Goal: Information Seeking & Learning: Learn about a topic

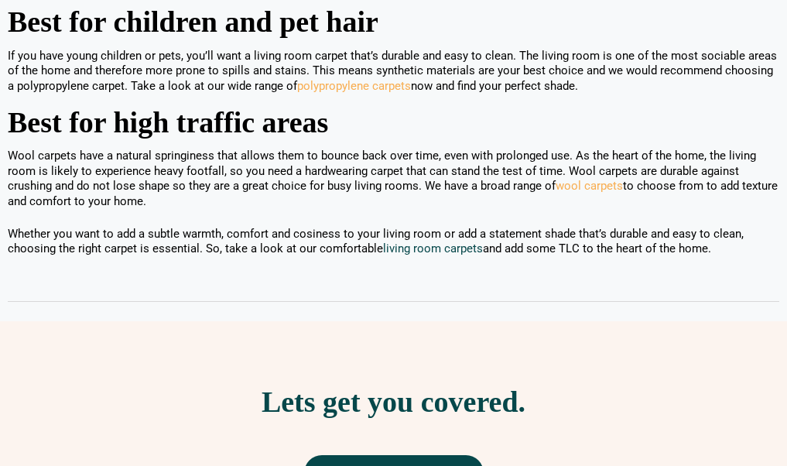
scroll to position [1787, 0]
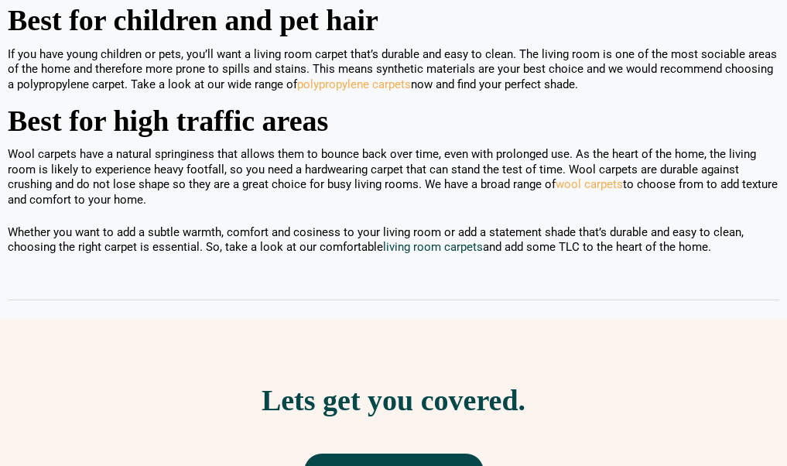
click at [441, 240] on link "living room carpets" at bounding box center [433, 247] width 100 height 14
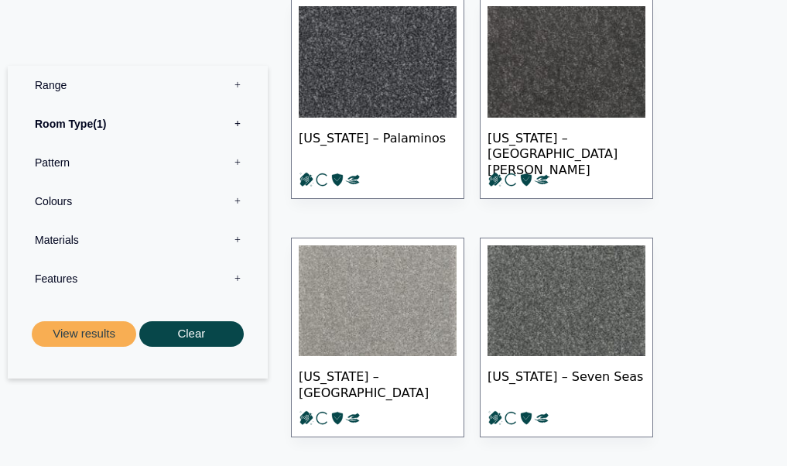
scroll to position [5002, 0]
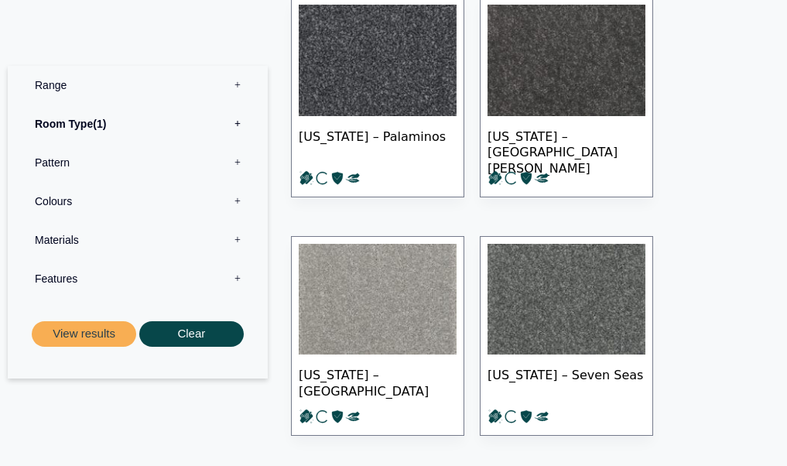
click at [74, 238] on label "Materials 0" at bounding box center [137, 240] width 237 height 39
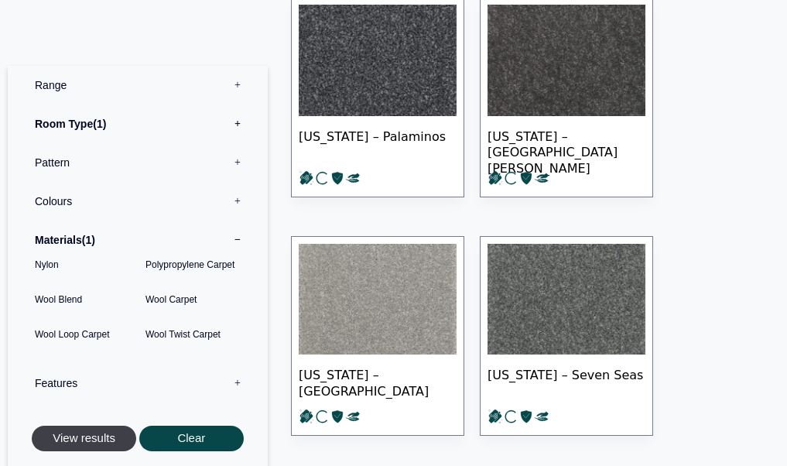
click at [97, 441] on button "View results" at bounding box center [84, 439] width 105 height 26
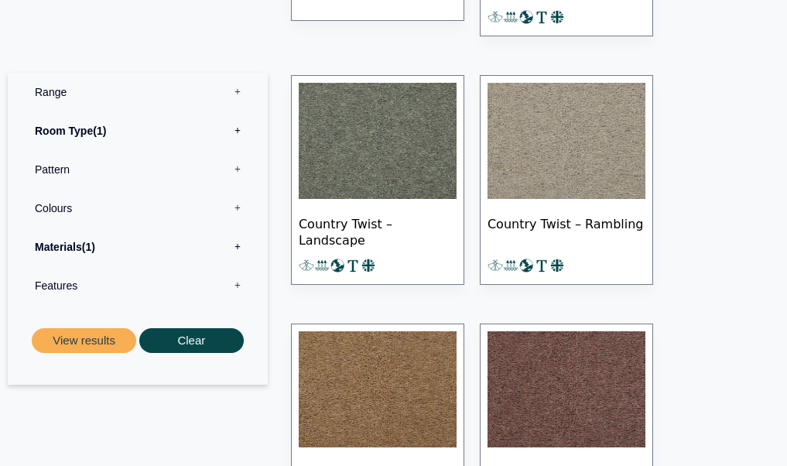
scroll to position [480, 0]
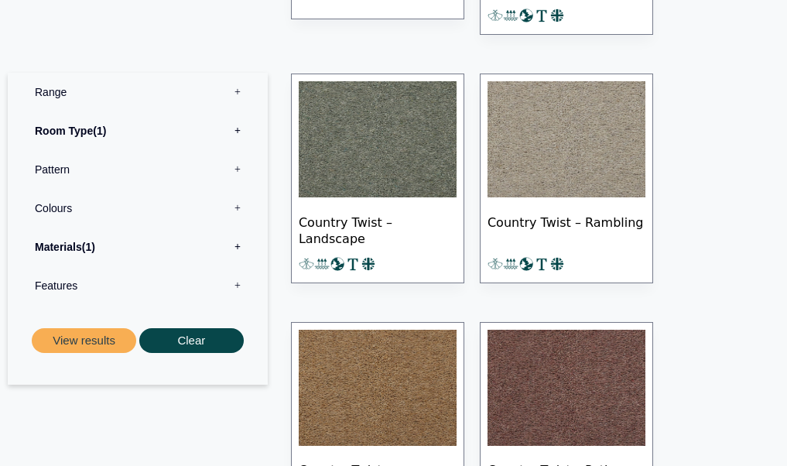
click at [59, 286] on label "Features 0" at bounding box center [137, 285] width 237 height 39
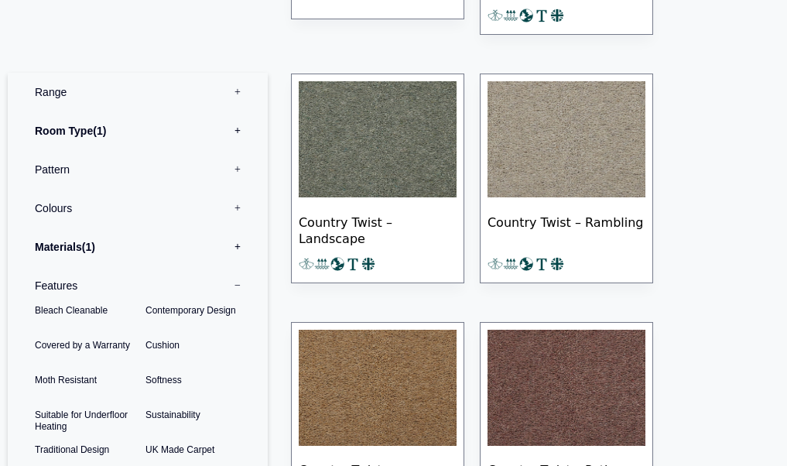
scroll to position [0, 0]
click at [60, 207] on label "Colours 0" at bounding box center [137, 208] width 237 height 39
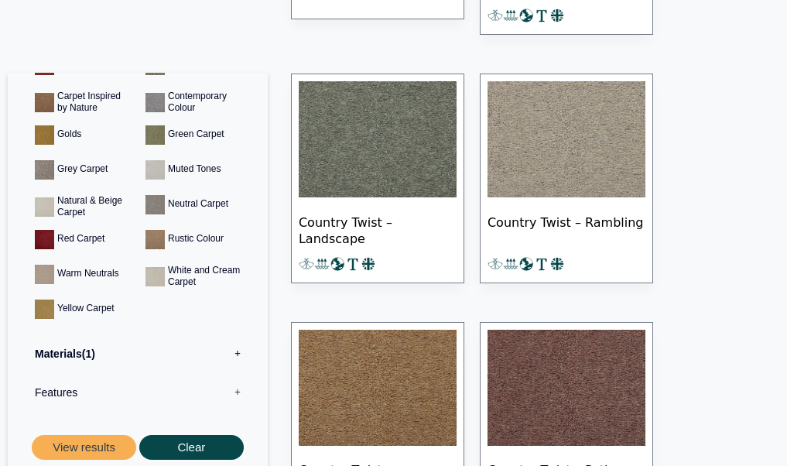
scroll to position [206, 0]
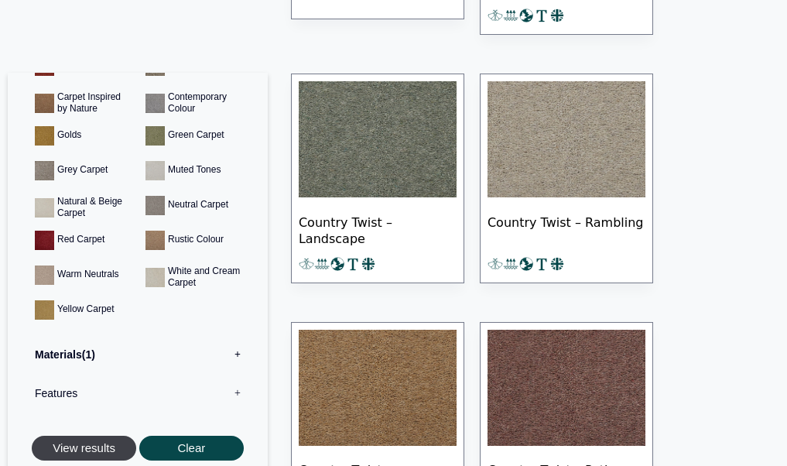
click at [60, 450] on button "View results" at bounding box center [84, 449] width 105 height 26
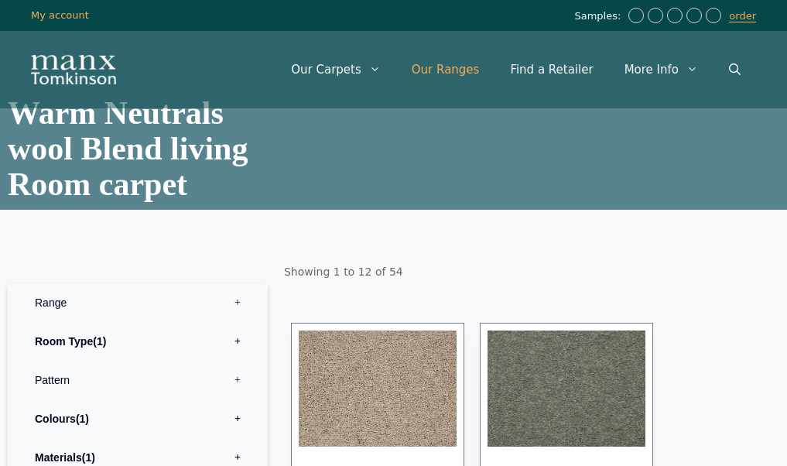
click at [473, 68] on link "Our Ranges" at bounding box center [445, 69] width 99 height 46
